Goal: Check status: Check status

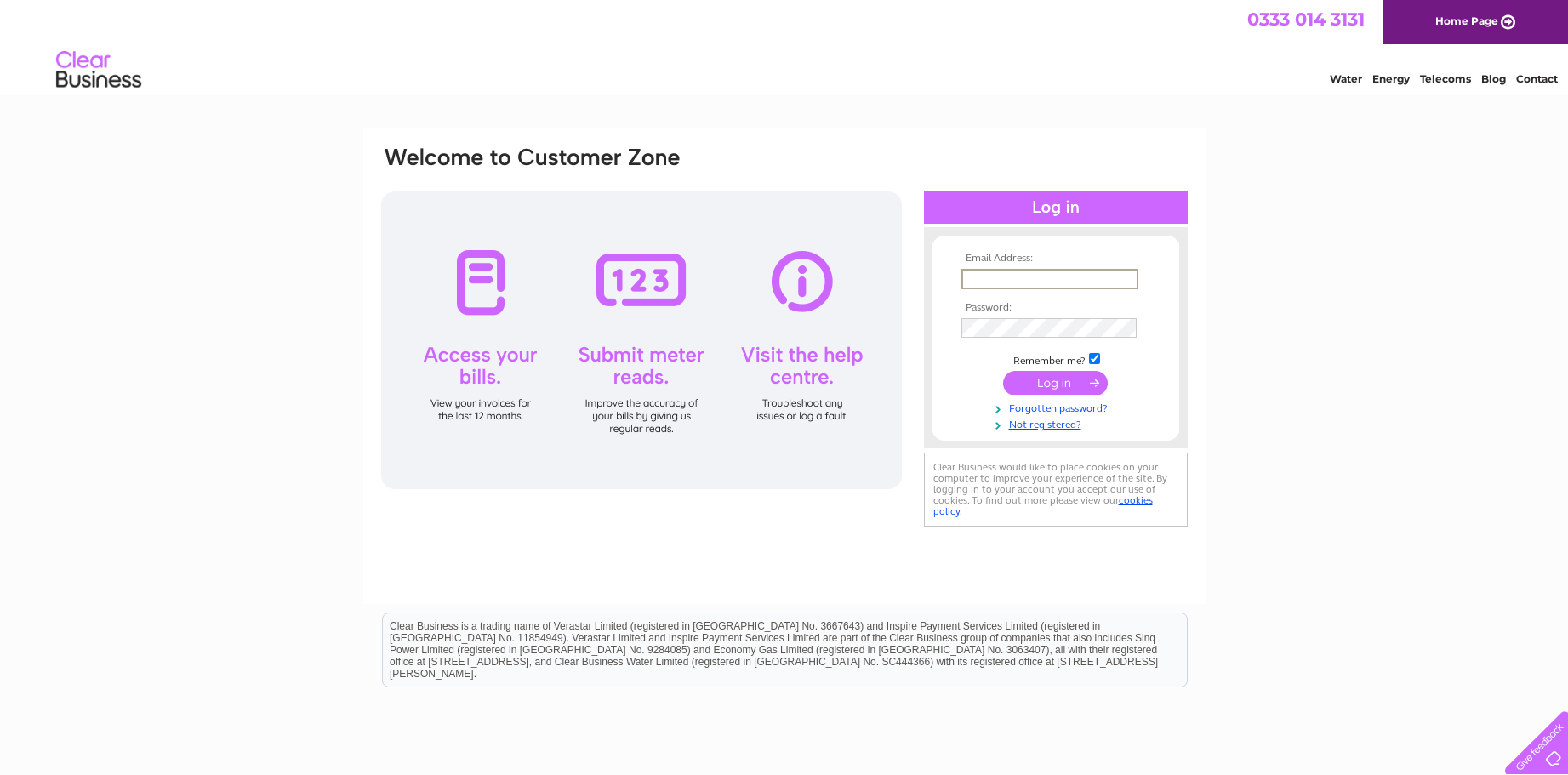
type input "[EMAIL_ADDRESS][DOMAIN_NAME]"
click at [1060, 389] on input "submit" at bounding box center [1055, 383] width 105 height 24
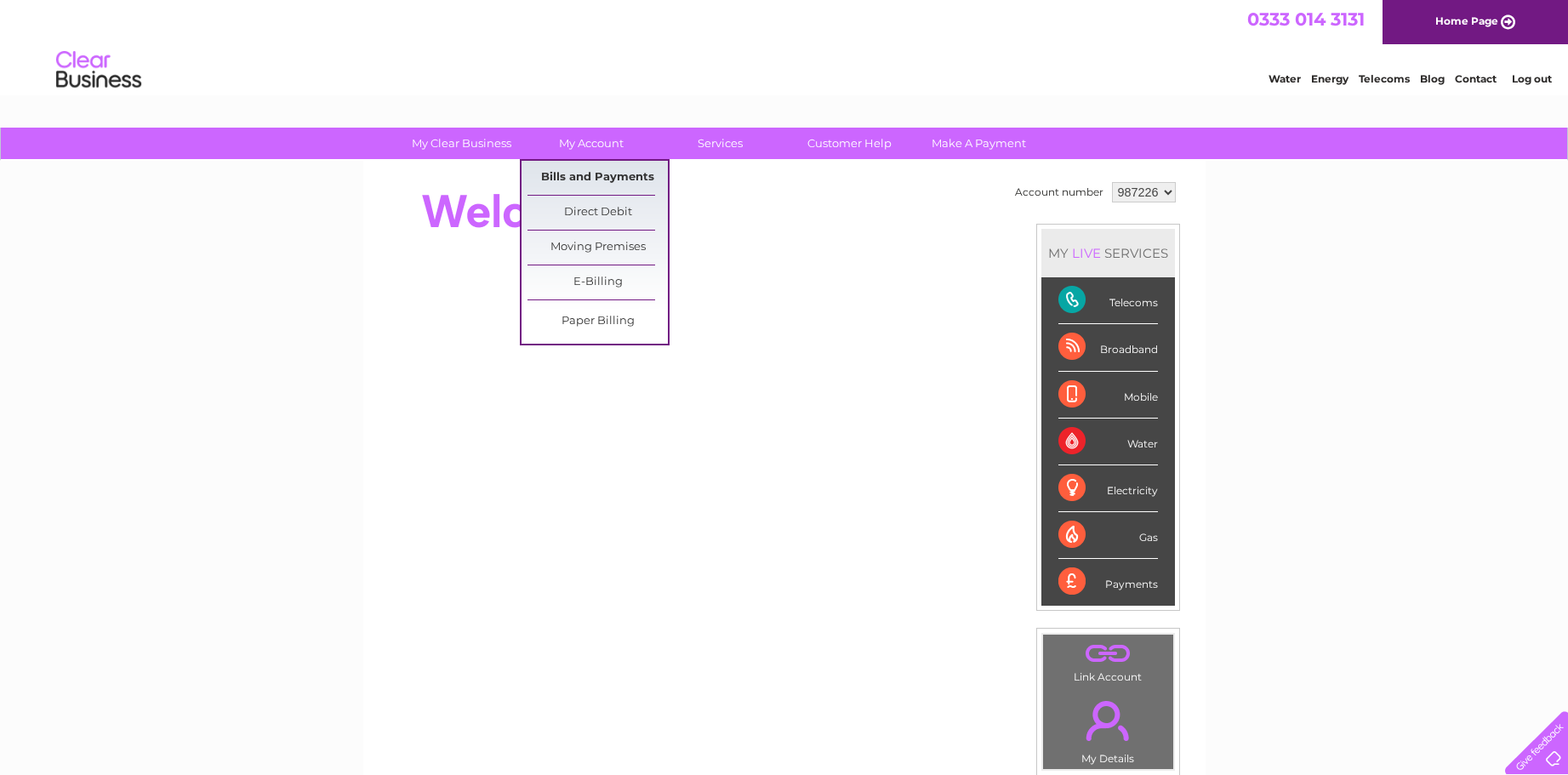
click at [598, 176] on link "Bills and Payments" at bounding box center [598, 177] width 140 height 34
click at [599, 174] on link "Bills and Payments" at bounding box center [598, 177] width 140 height 34
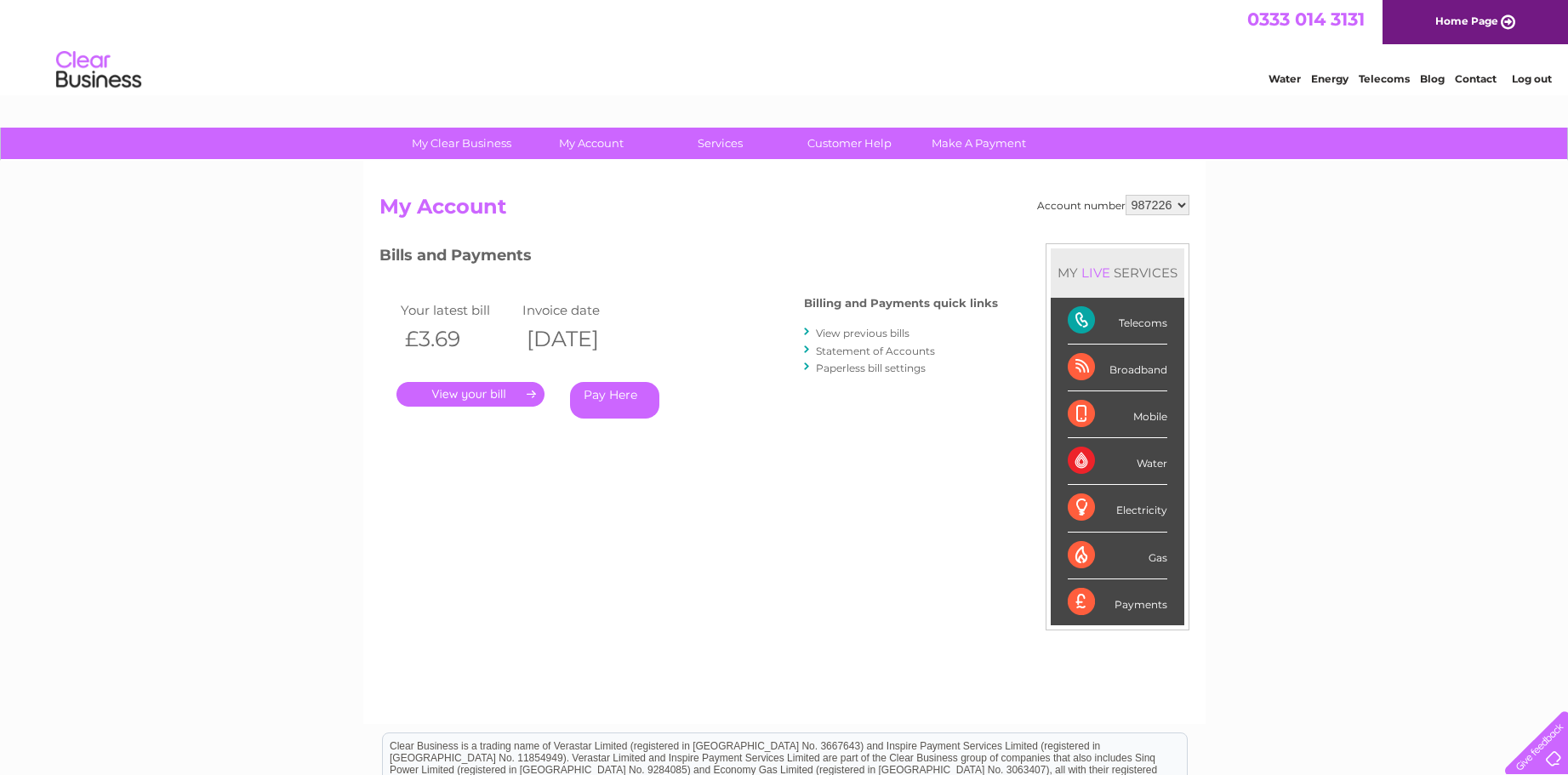
click at [482, 392] on link "." at bounding box center [470, 394] width 148 height 25
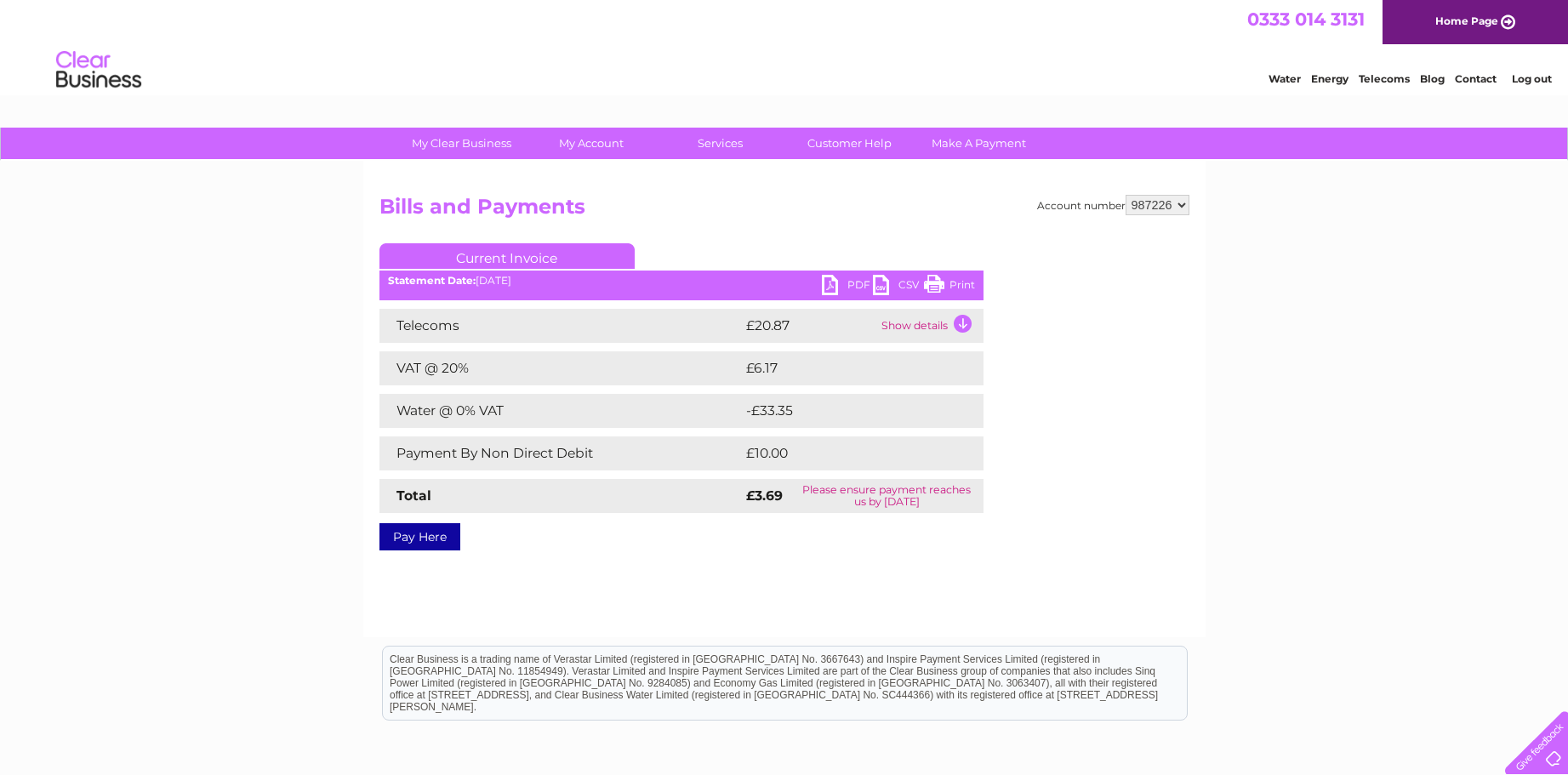
click at [960, 330] on td "Show details" at bounding box center [930, 325] width 106 height 34
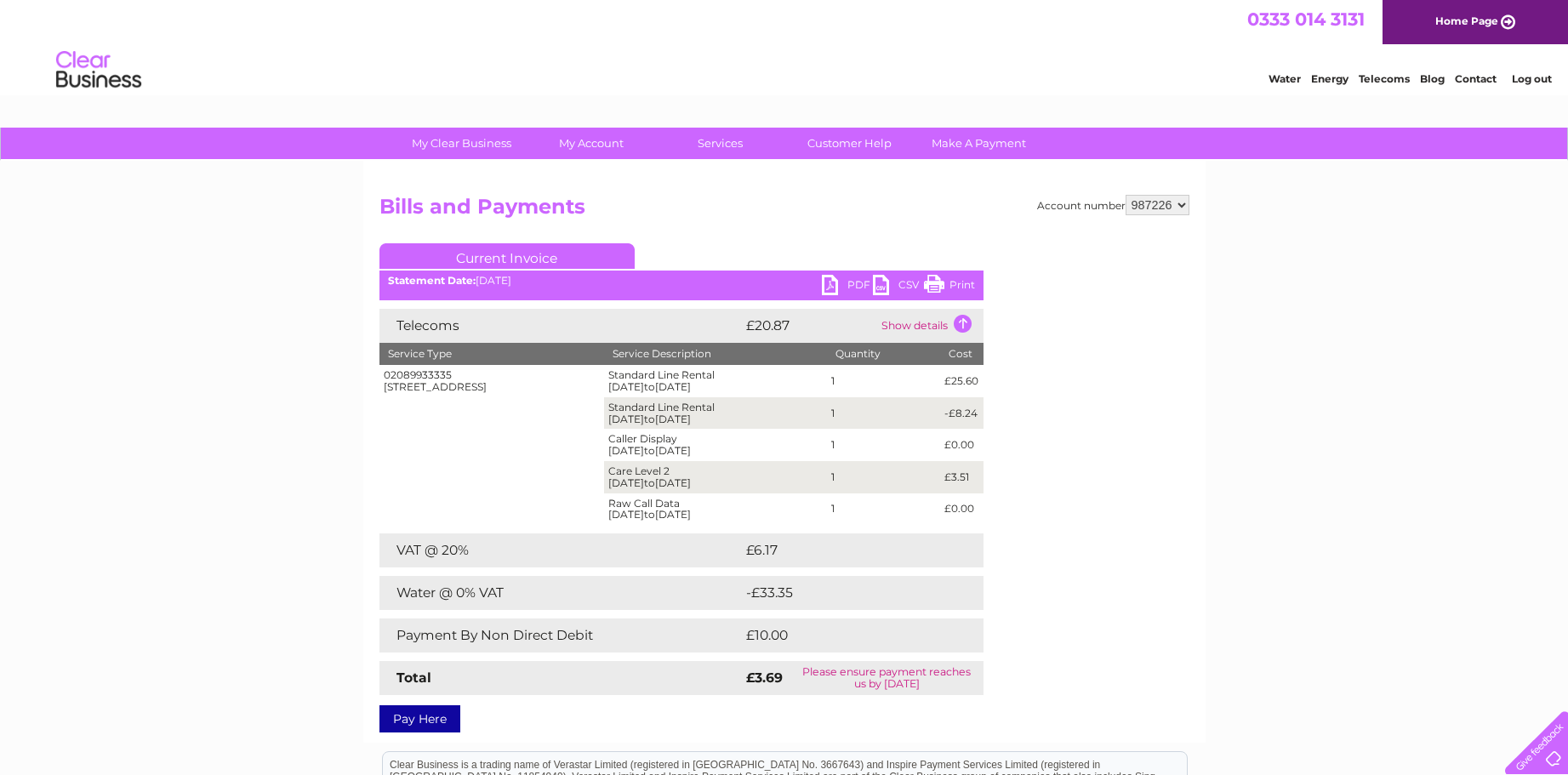
click at [963, 323] on td "Show details" at bounding box center [930, 325] width 106 height 34
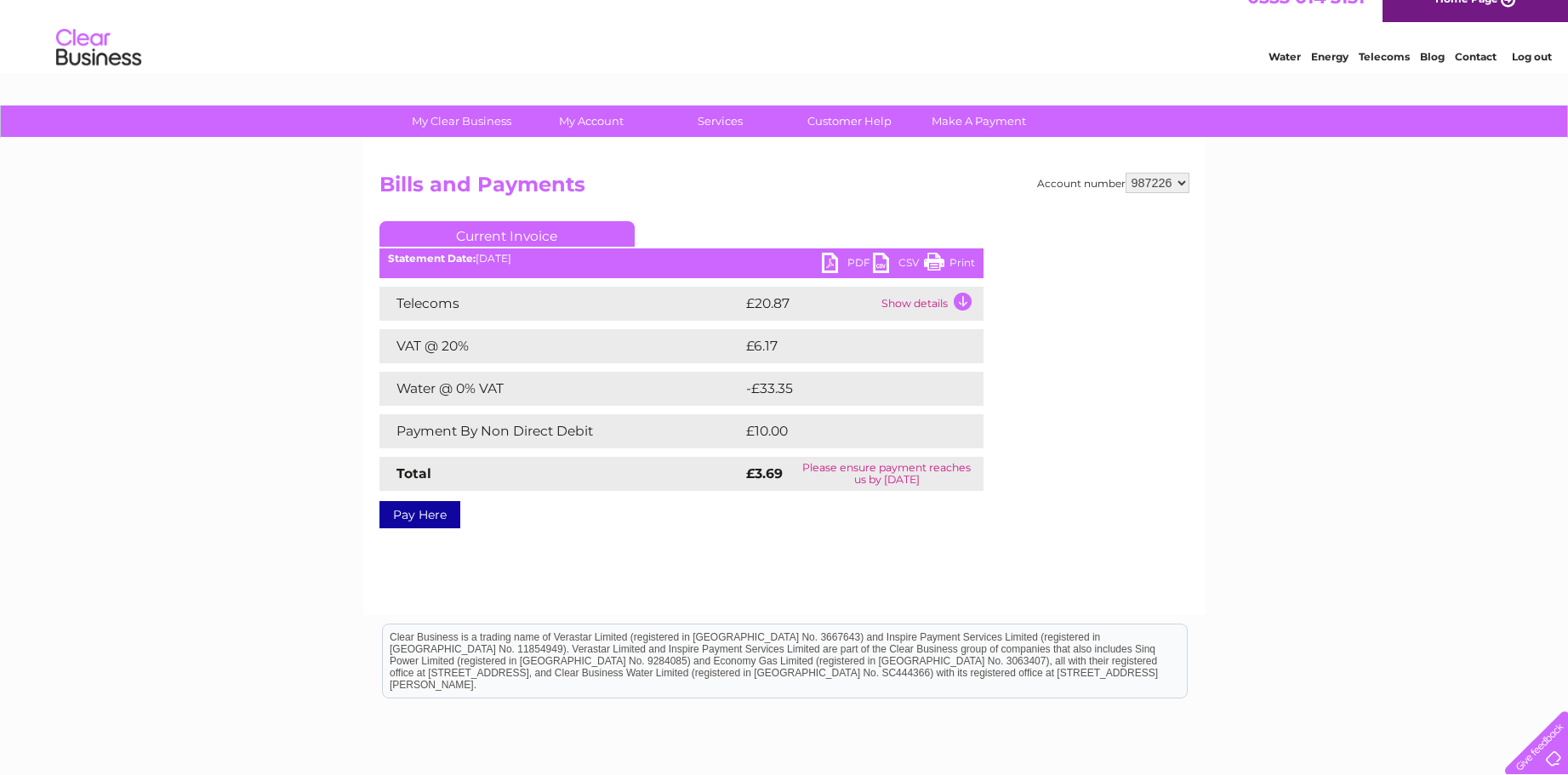
scroll to position [26, 0]
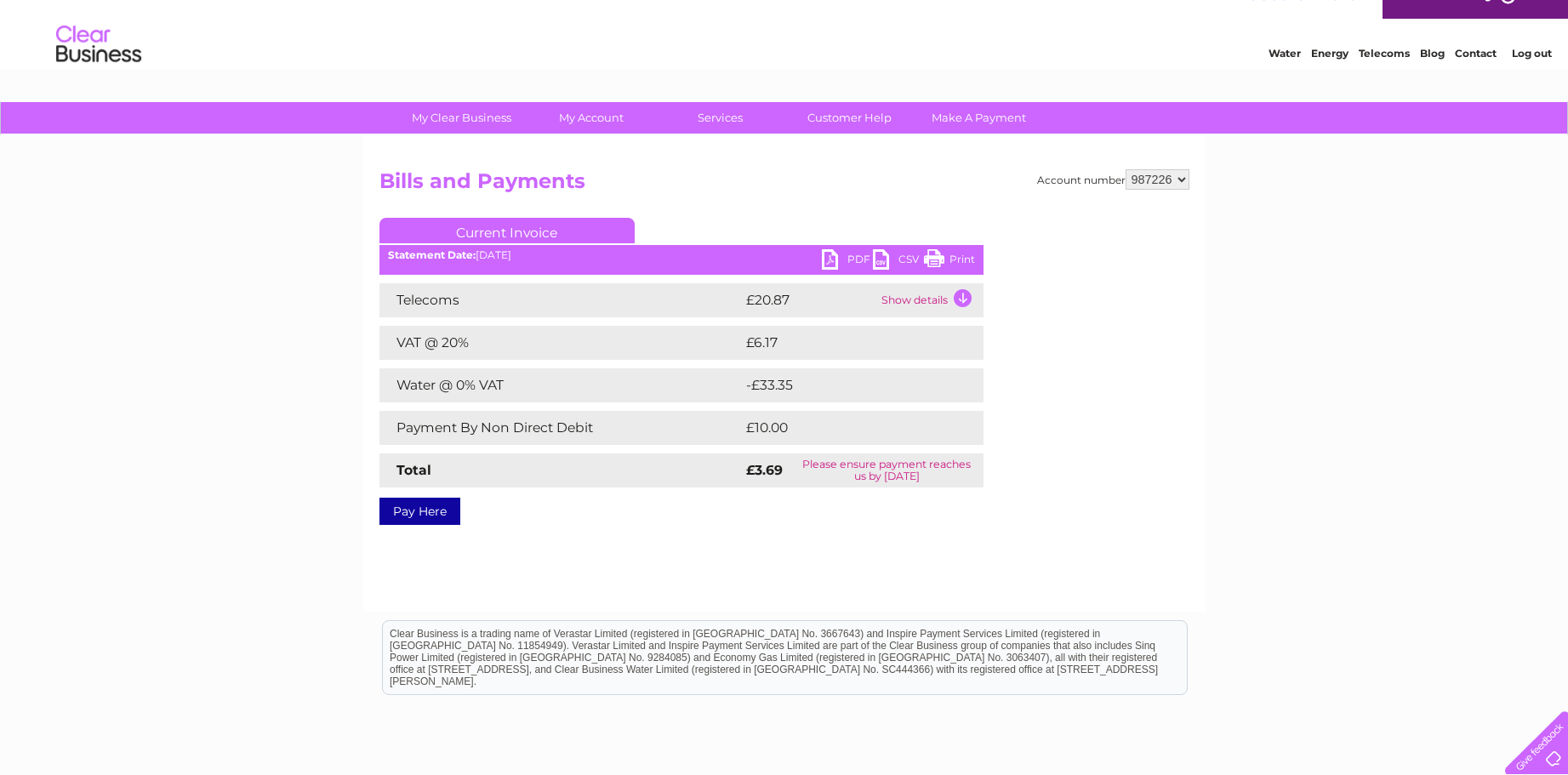
click at [834, 261] on link "PDF" at bounding box center [847, 261] width 51 height 25
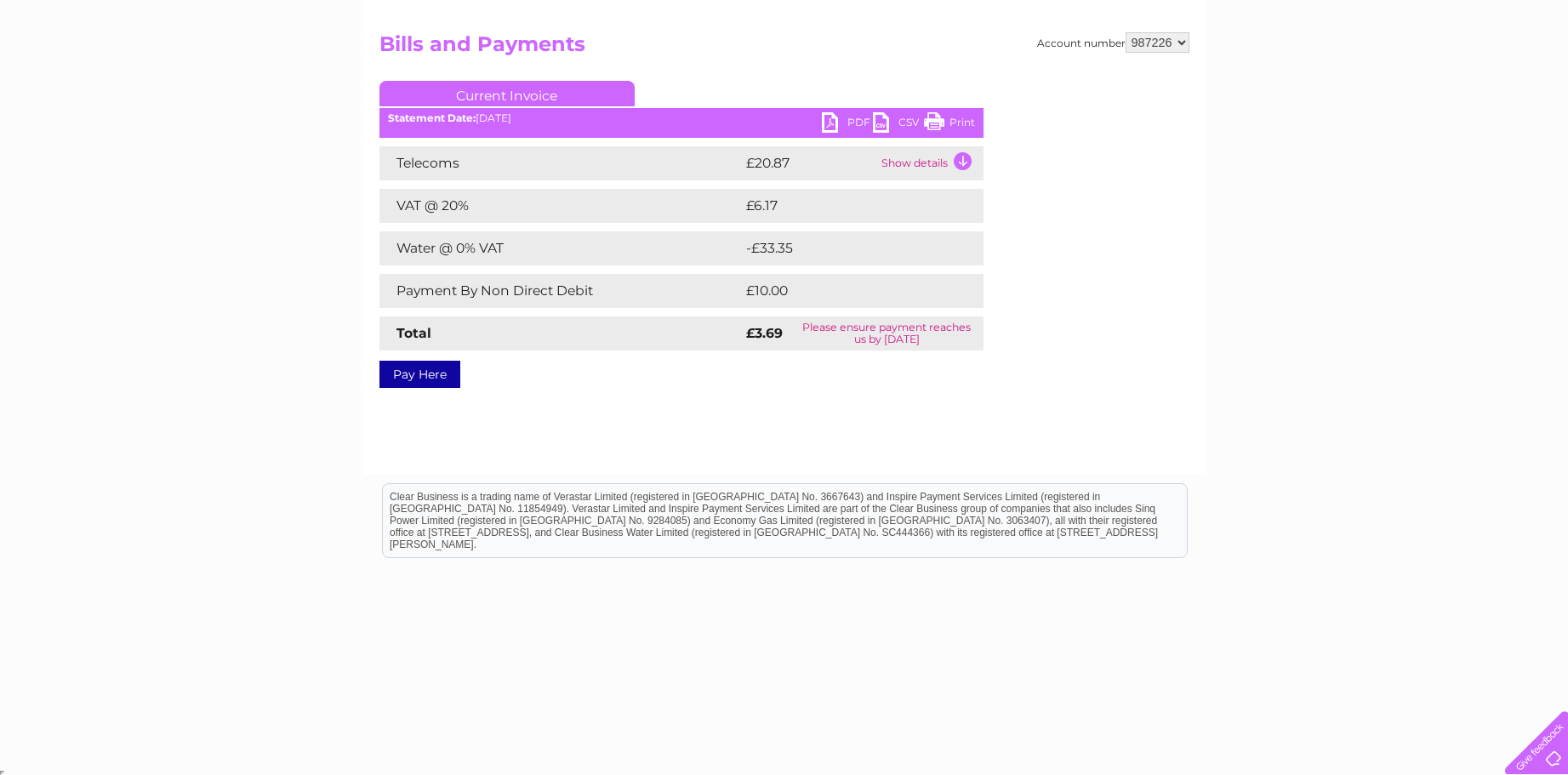
scroll to position [0, 0]
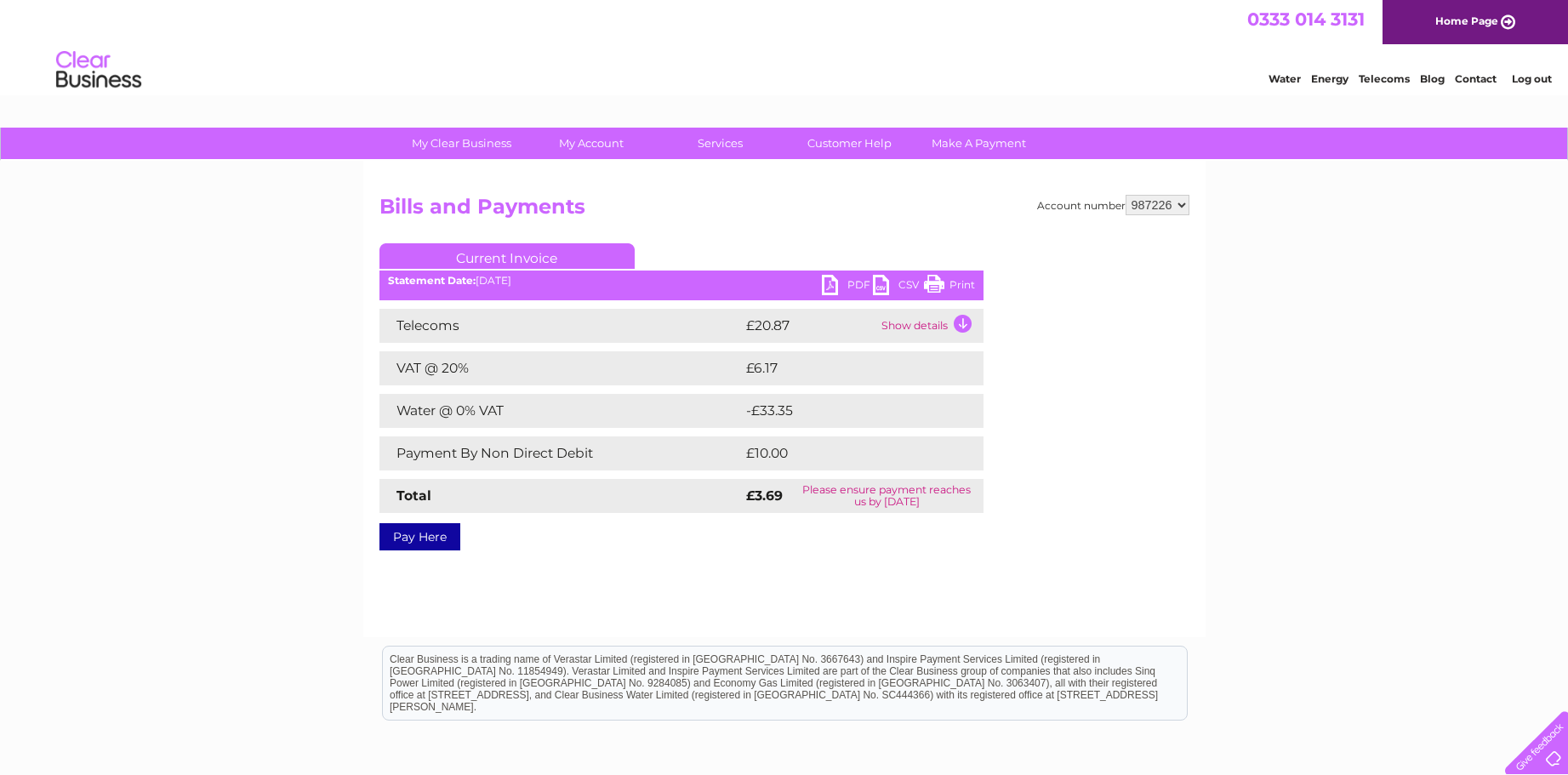
drag, startPoint x: 1389, startPoint y: 503, endPoint x: 1414, endPoint y: 487, distance: 29.7
click at [1392, 503] on div "My Clear Business Login Details My Details My Preferences Link Account My Accou…" at bounding box center [784, 528] width 1568 height 801
drag, startPoint x: 247, startPoint y: 324, endPoint x: 195, endPoint y: 339, distance: 54.1
click at [222, 339] on div "My Clear Business Login Details My Details My Preferences Link Account My Accou…" at bounding box center [784, 528] width 1568 height 801
